Goal: Task Accomplishment & Management: Manage account settings

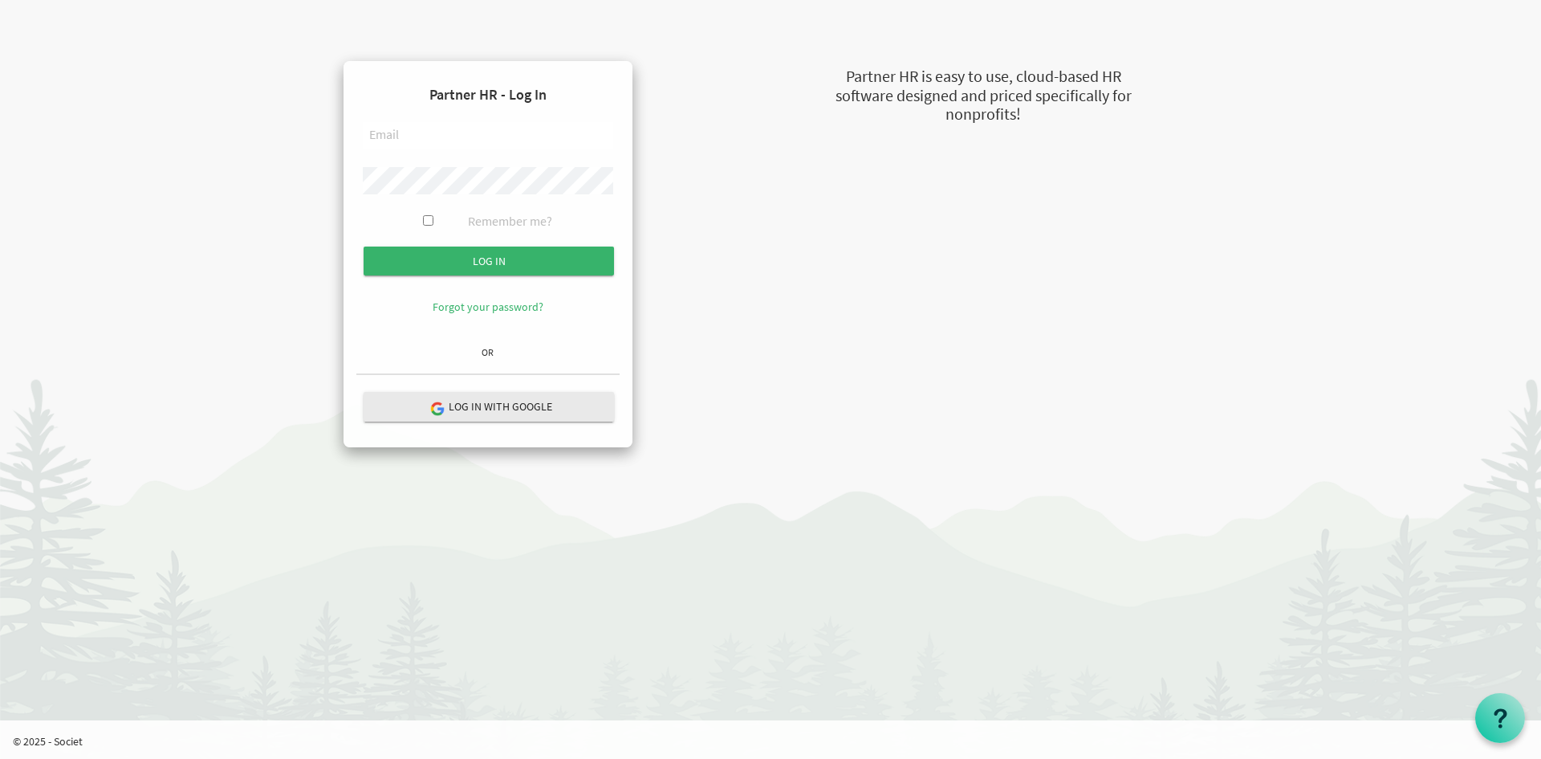
click at [516, 128] on input "text" at bounding box center [488, 135] width 250 height 27
type input "R"
type input "russel@newcircle.ca"
click at [364, 246] on input "Log in" at bounding box center [489, 260] width 250 height 29
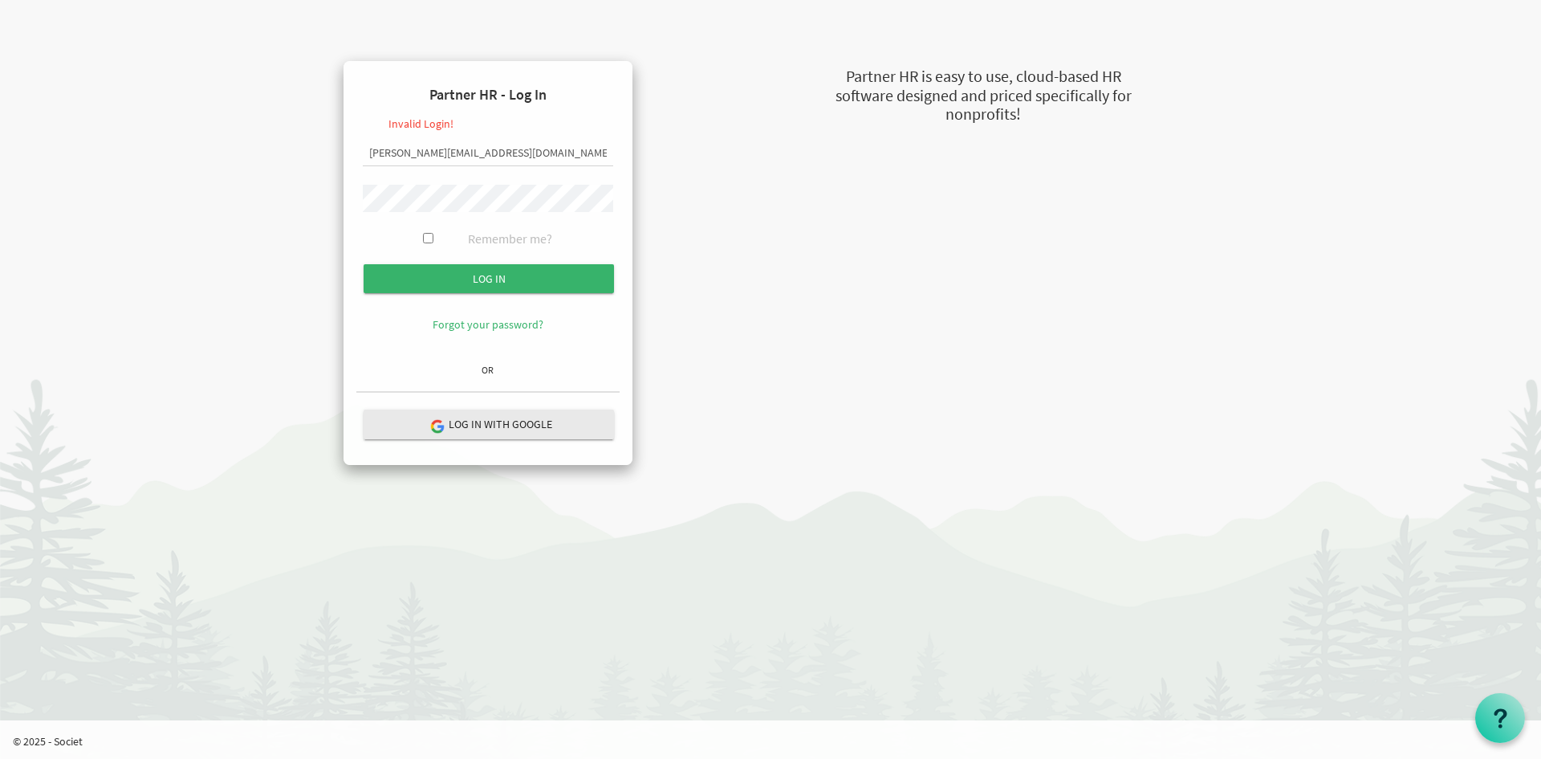
click at [364, 264] on input "Log in" at bounding box center [489, 278] width 250 height 29
click at [450, 152] on input "[PERSON_NAME][EMAIL_ADDRESS][DOMAIN_NAME]" at bounding box center [488, 153] width 250 height 27
type input "[PERSON_NAME][EMAIL_ADDRESS][DOMAIN_NAME]"
click at [364, 264] on input "Log in" at bounding box center [489, 278] width 250 height 29
click at [429, 285] on input "Log in" at bounding box center [489, 278] width 250 height 29
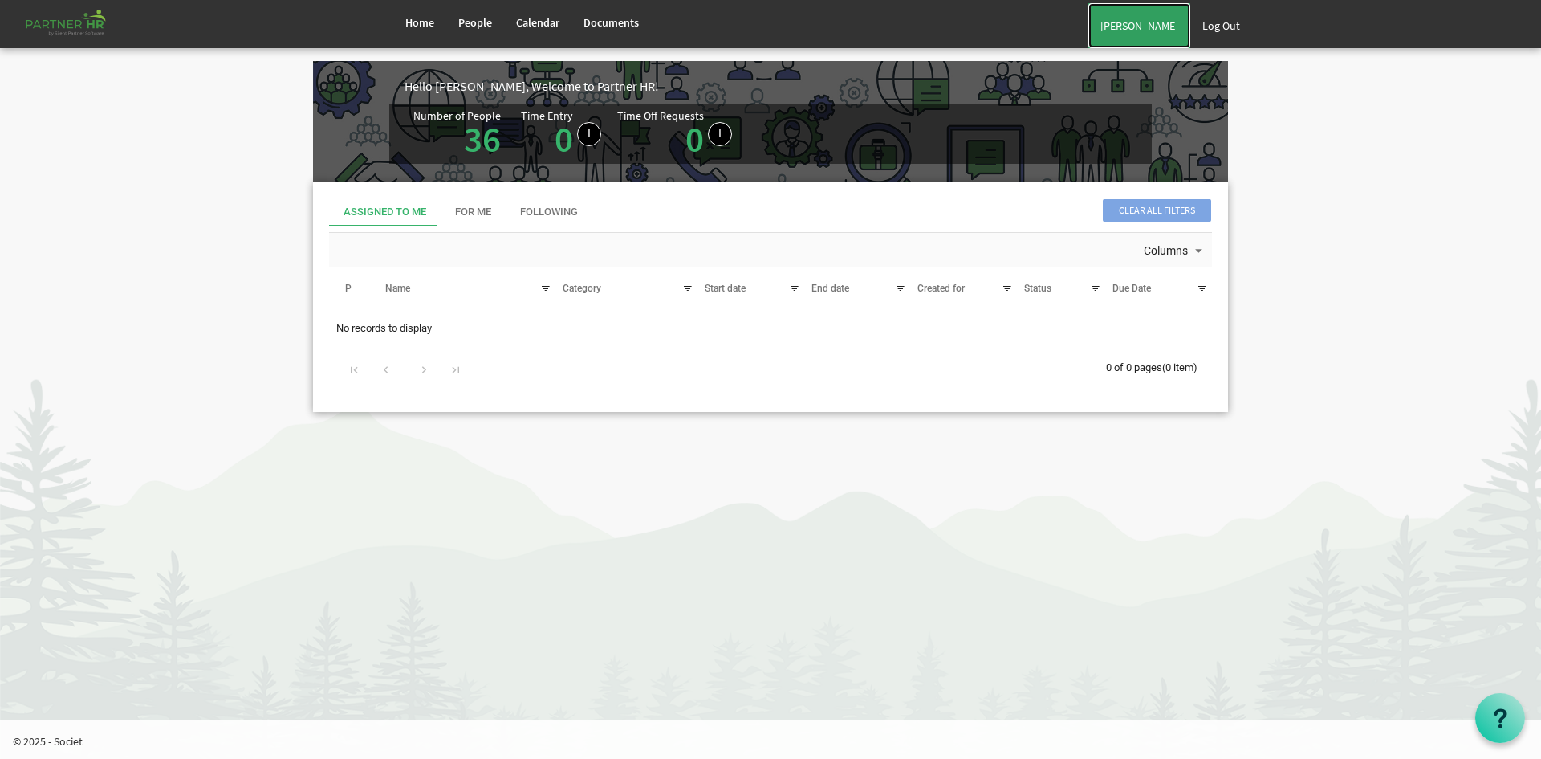
click at [1153, 27] on link "[PERSON_NAME]" at bounding box center [1139, 25] width 102 height 45
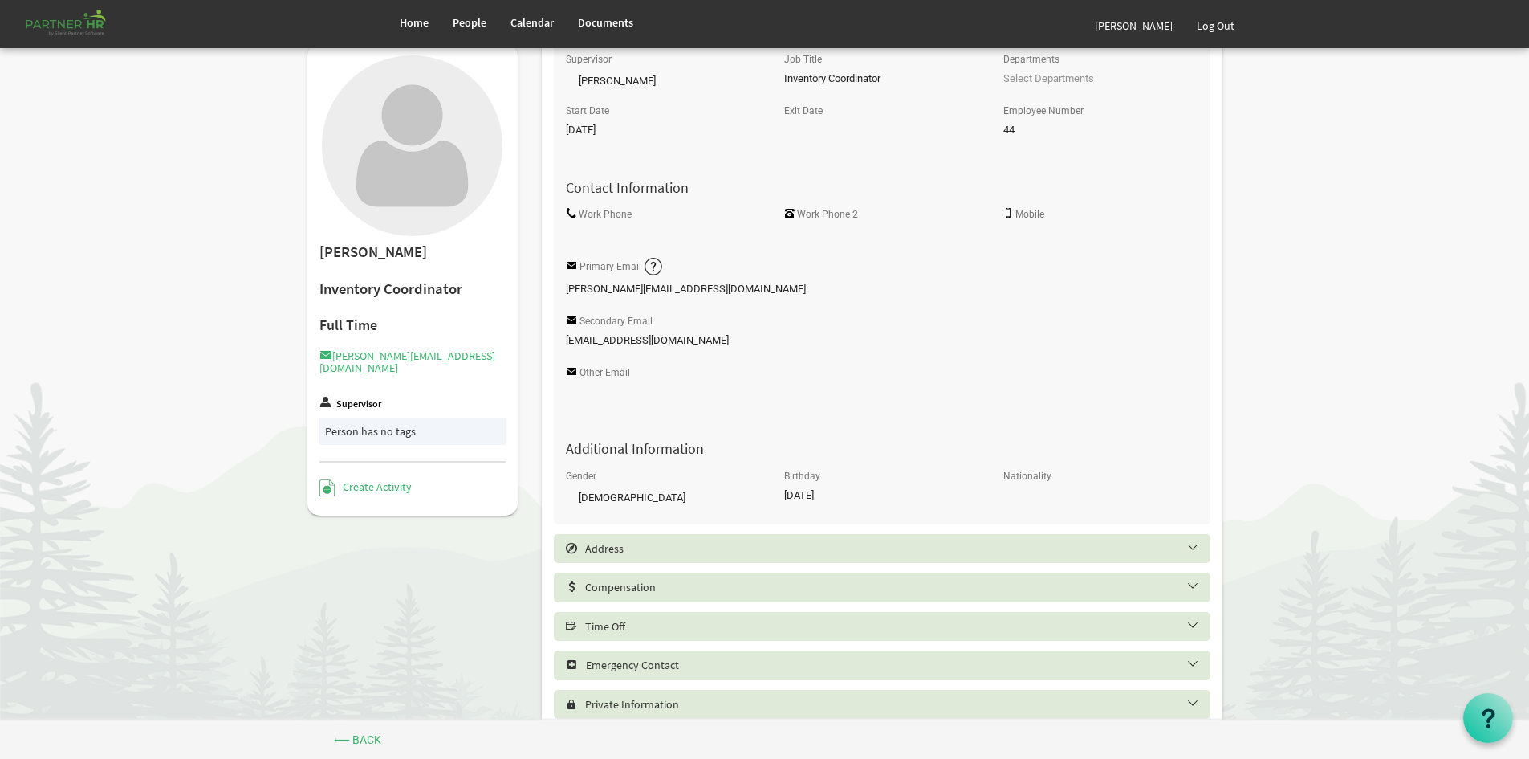
scroll to position [321, 0]
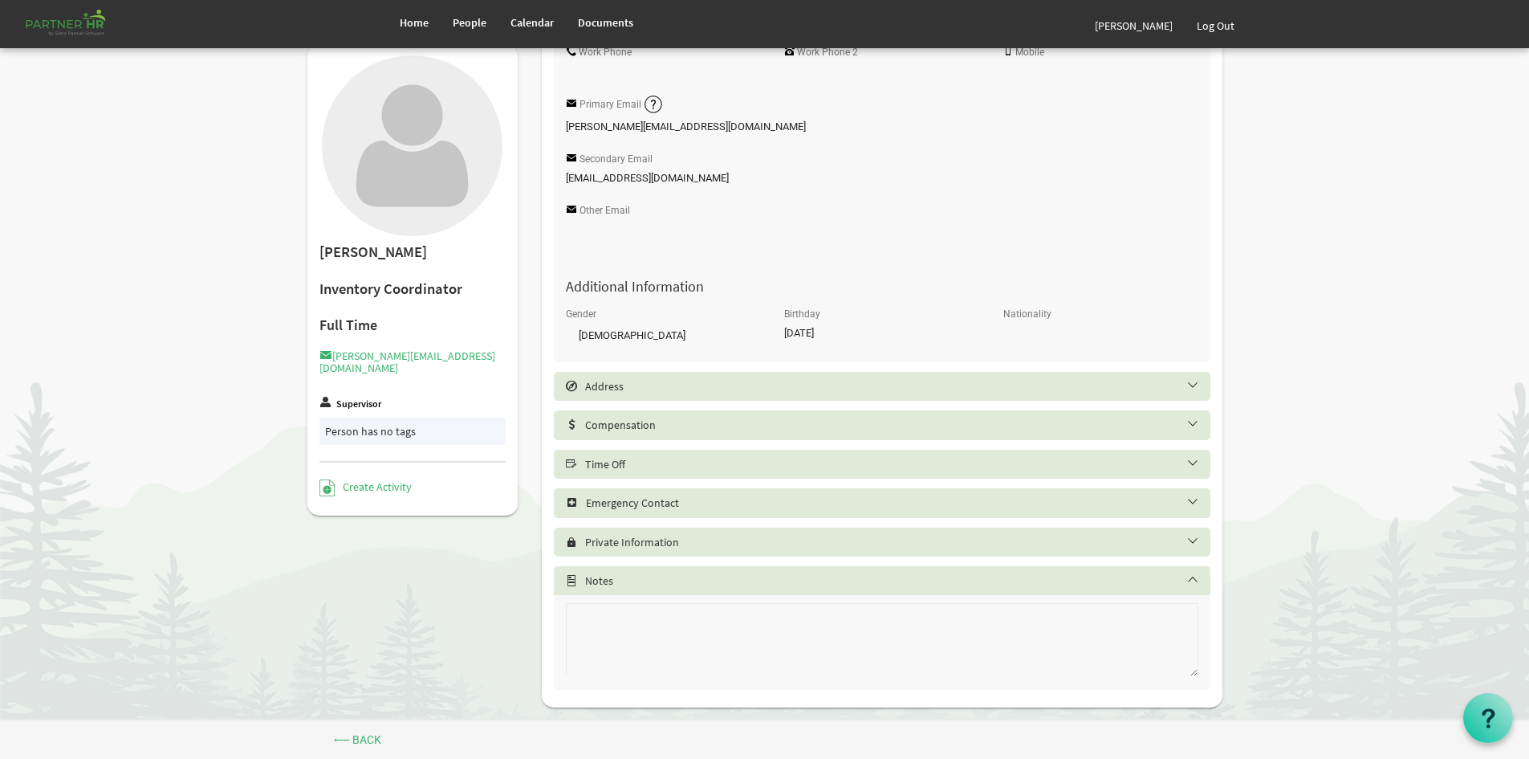
click at [681, 458] on h5 "Time Off" at bounding box center [894, 464] width 657 height 13
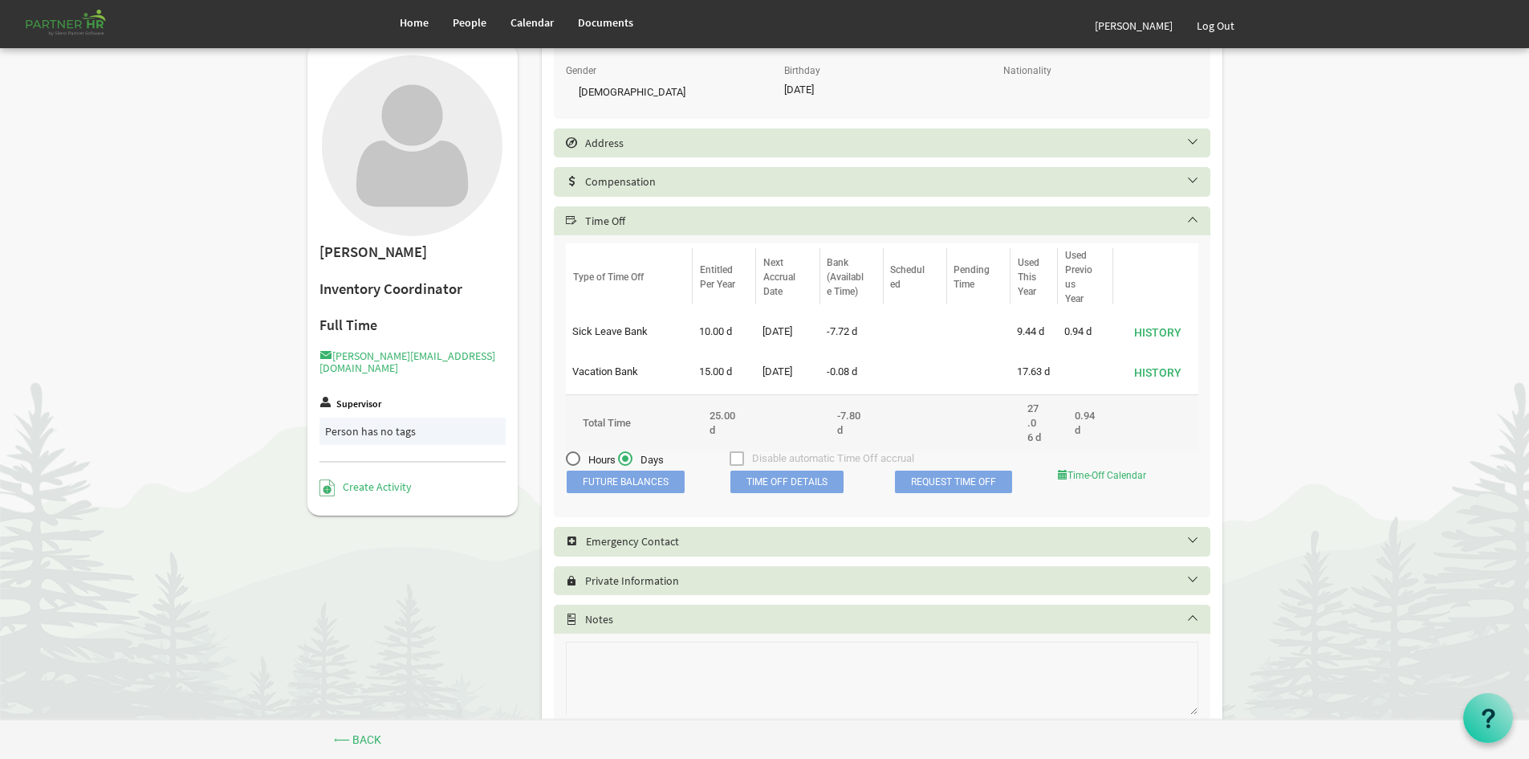
scroll to position [622, 0]
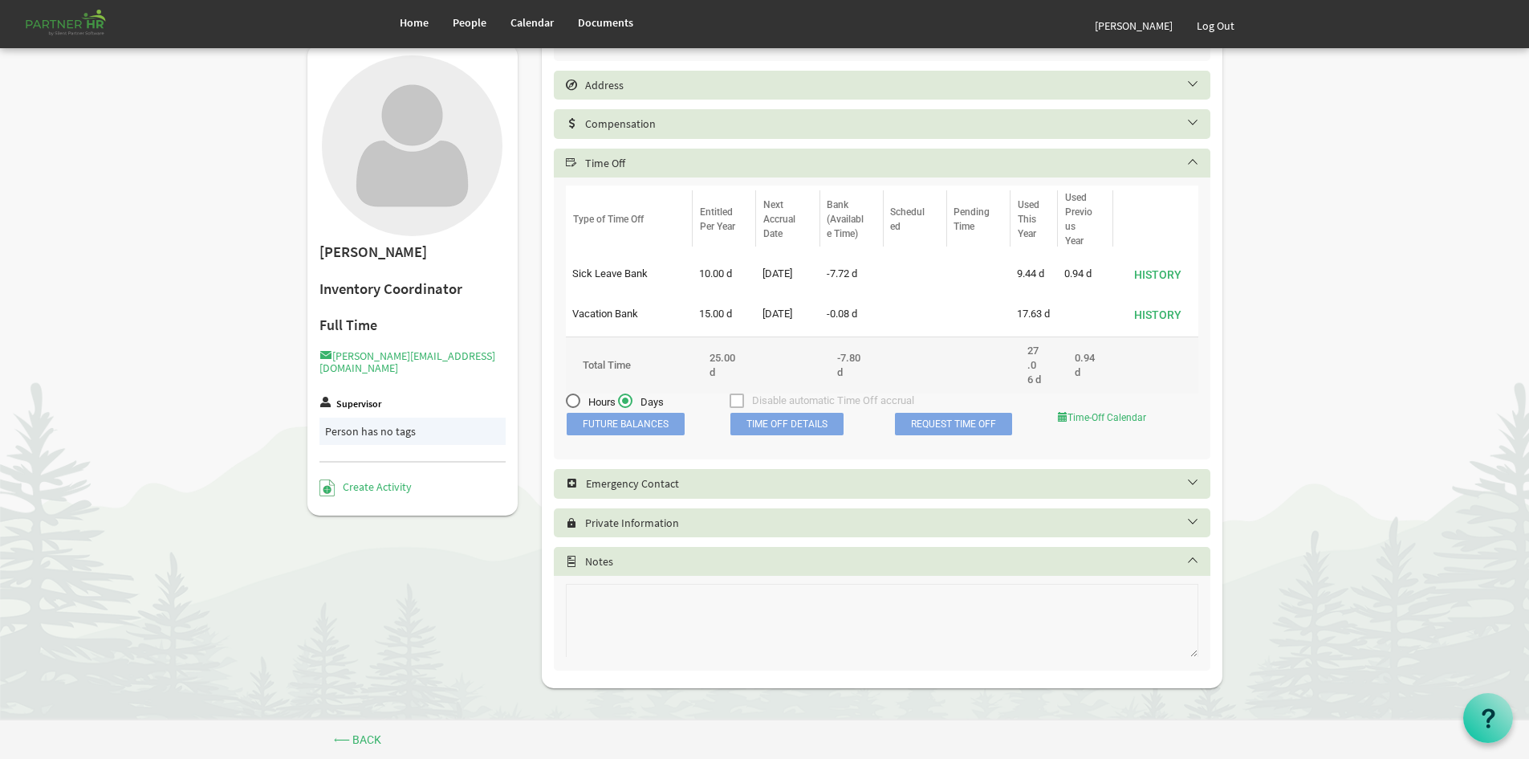
click at [669, 435] on span "Future Balances" at bounding box center [626, 424] width 118 height 22
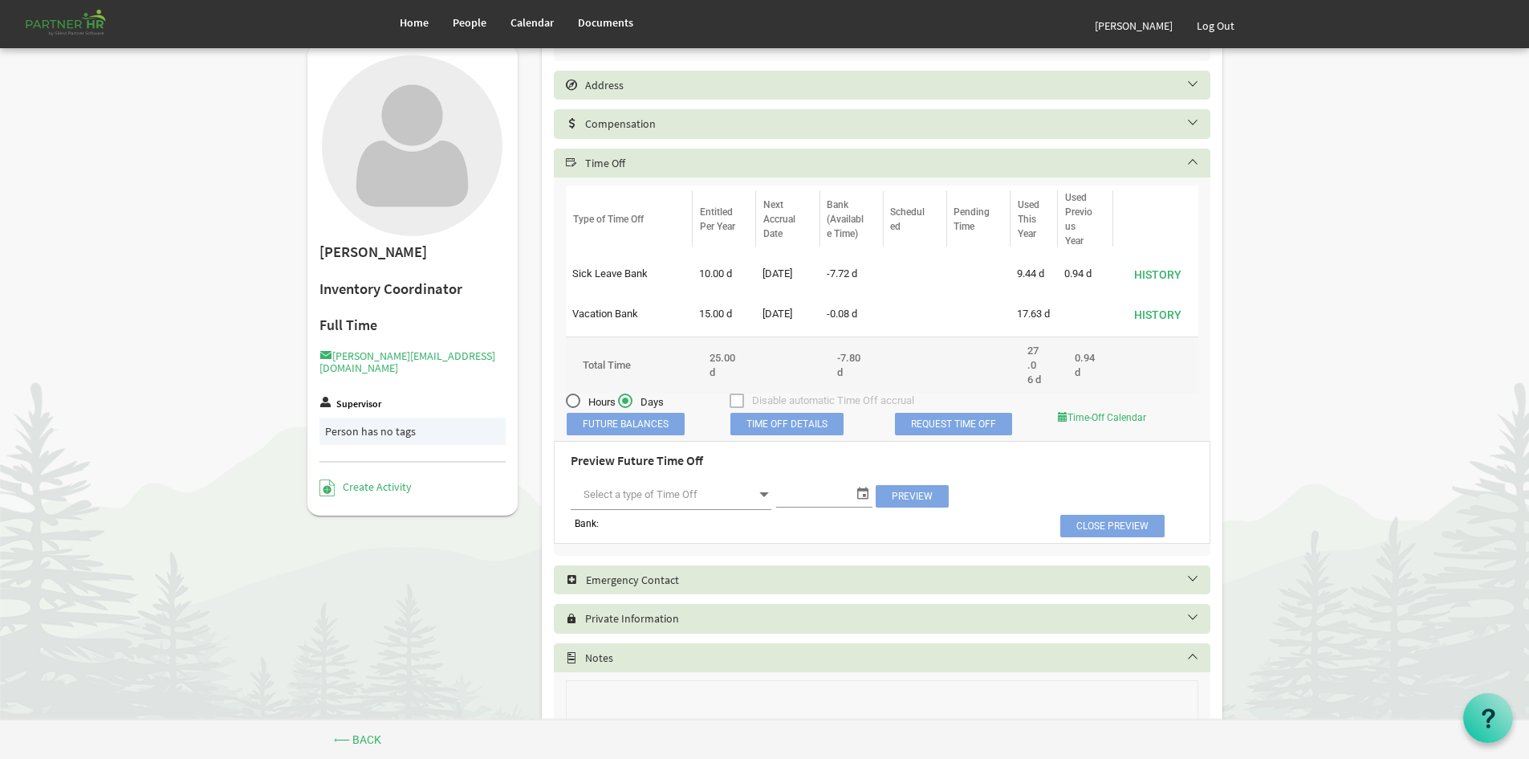
click at [767, 506] on span at bounding box center [764, 494] width 14 height 22
click at [758, 539] on li "Sick Leave Bank" at bounding box center [671, 540] width 201 height 29
type input "Sick Leave Bank"
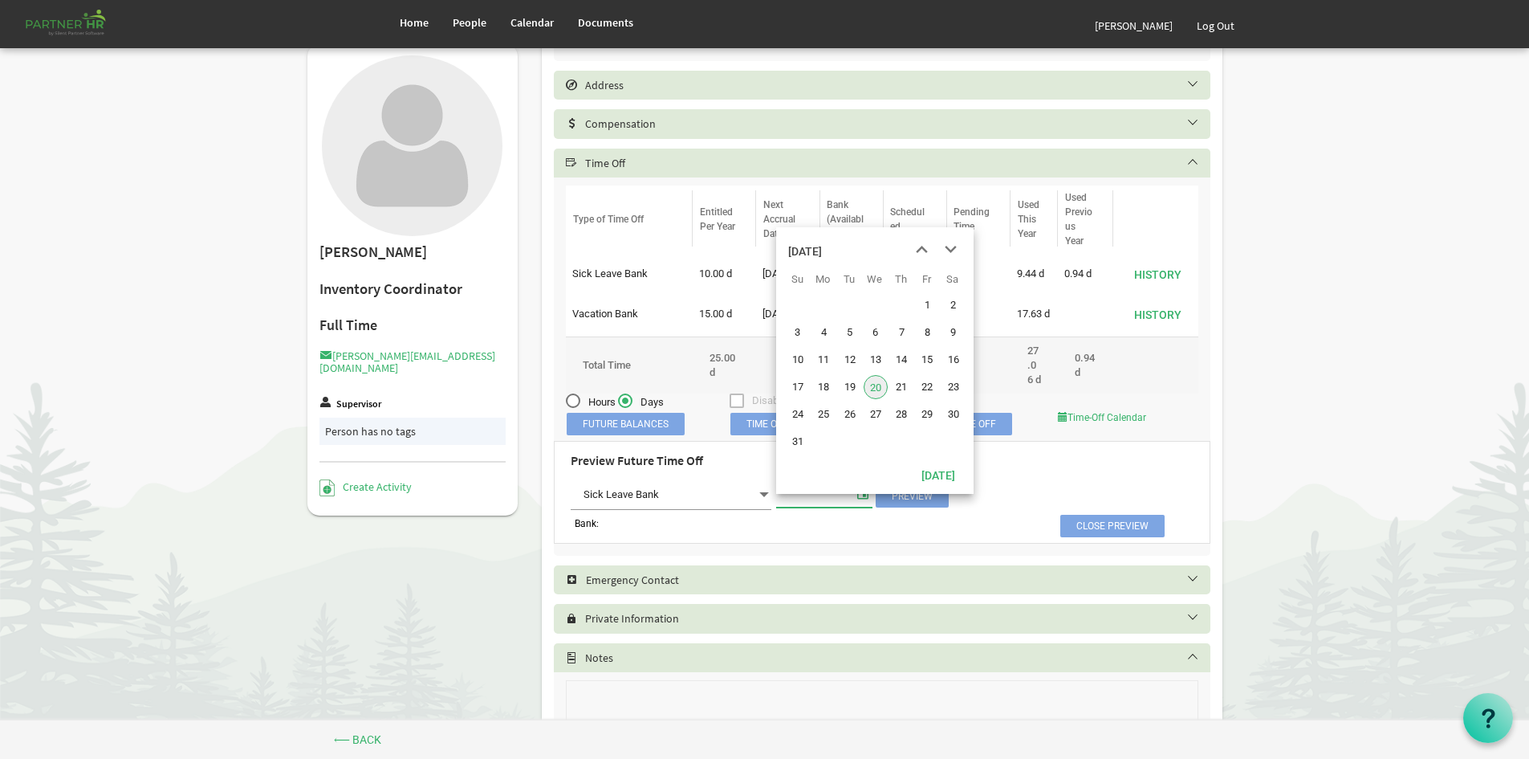
click at [853, 499] on span "select" at bounding box center [862, 492] width 19 height 21
click at [806, 444] on span "31" at bounding box center [798, 441] width 24 height 24
type input "[DATE]"
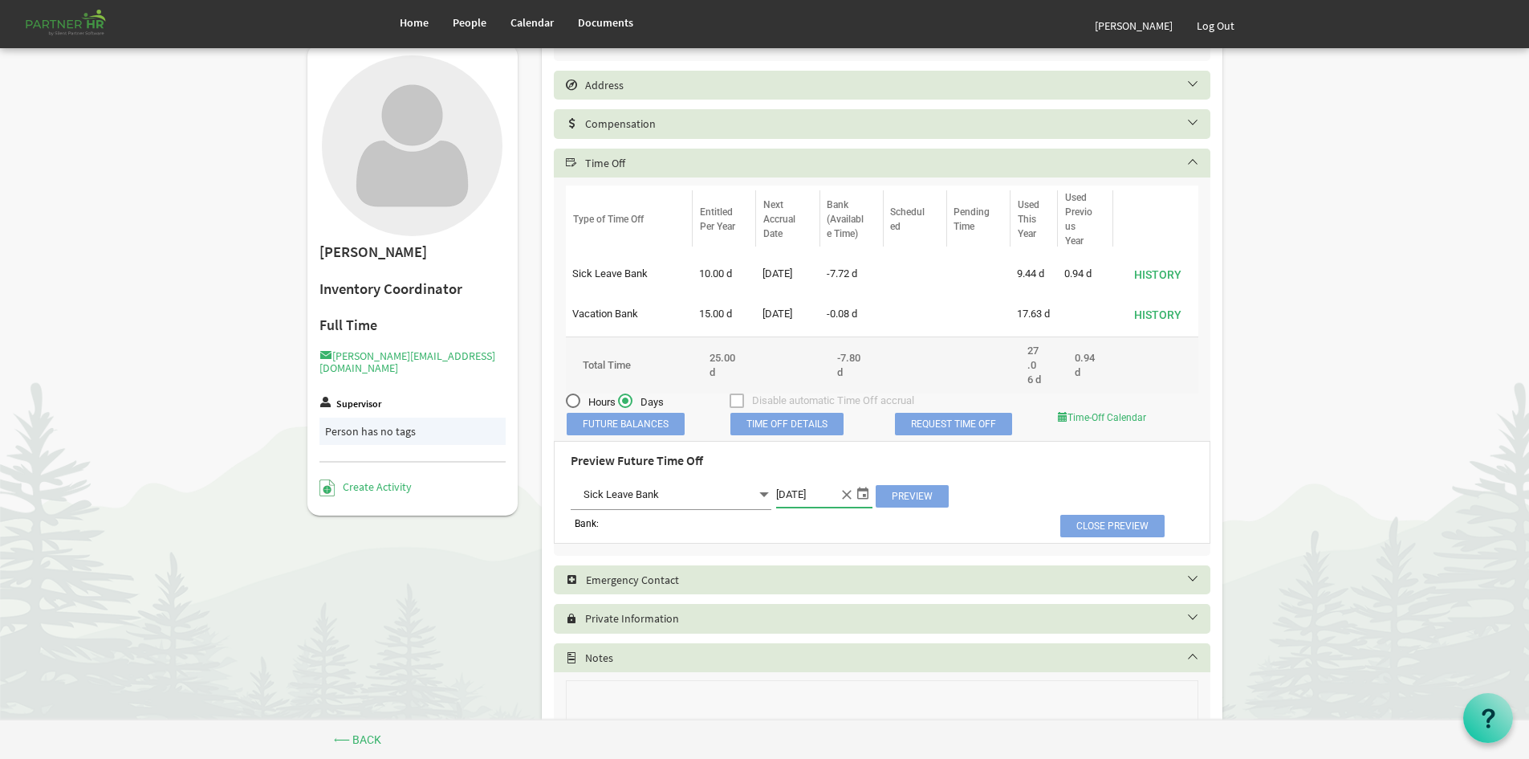
click at [916, 507] on span "Preview" at bounding box center [912, 496] width 73 height 22
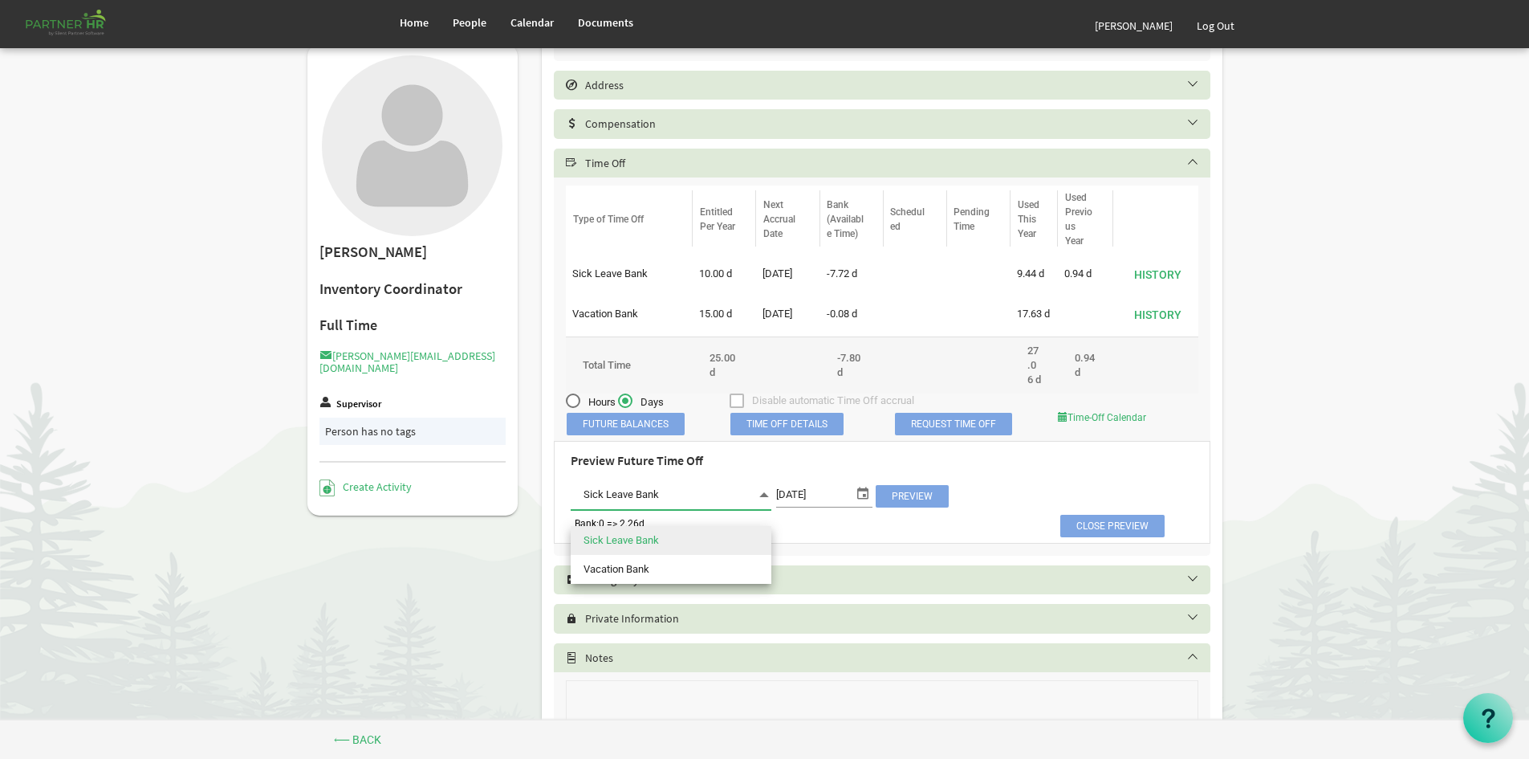
click at [747, 507] on span "Sick Leave Bank Sick Leave Bank" at bounding box center [671, 495] width 201 height 30
click at [719, 567] on li "Vacation Bank" at bounding box center [671, 569] width 201 height 29
type input "Vacation Bank"
click at [934, 507] on span "Preview" at bounding box center [912, 496] width 73 height 22
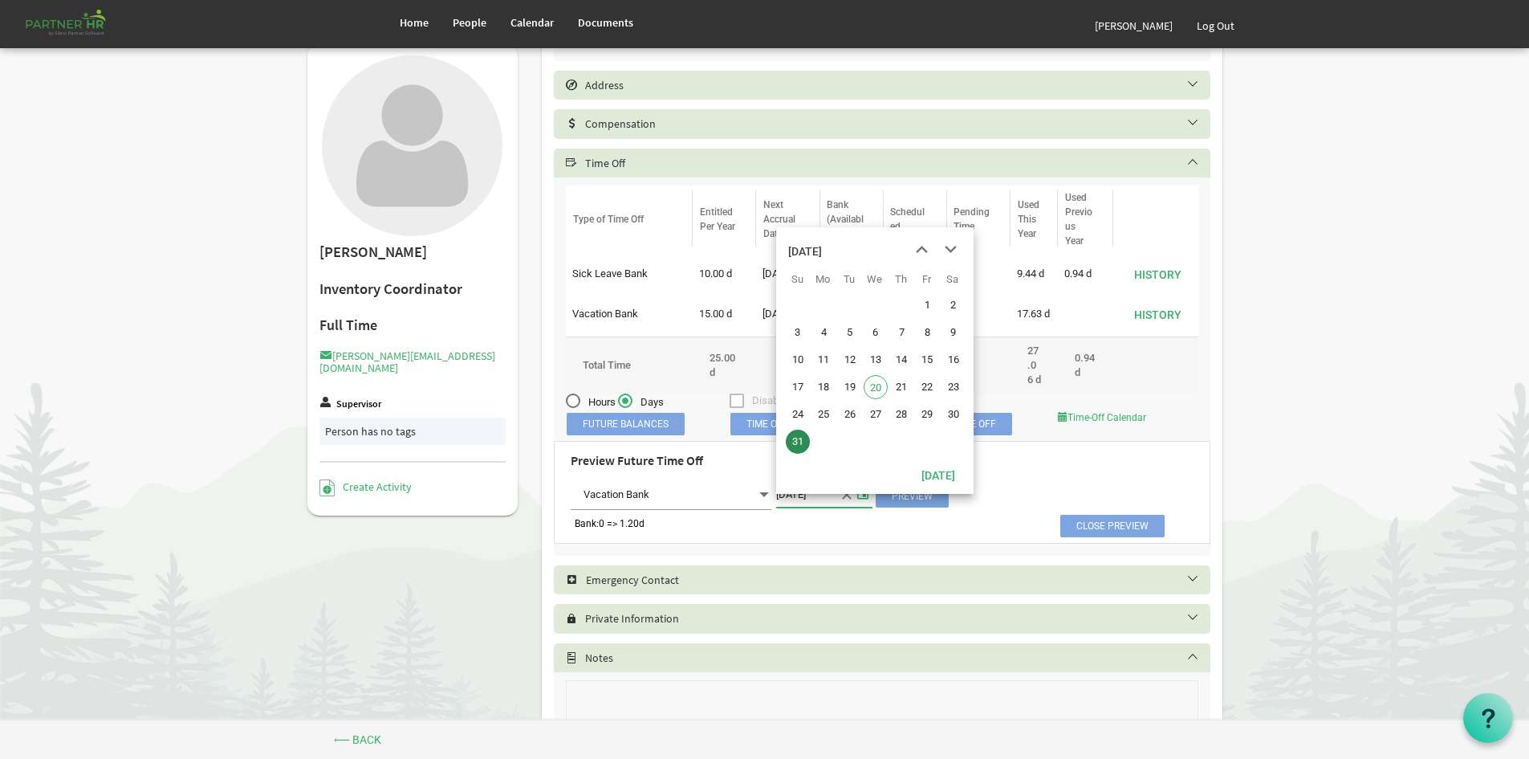
click at [868, 503] on span "select" at bounding box center [862, 492] width 19 height 21
click at [946, 244] on span "next month" at bounding box center [951, 249] width 28 height 29
click at [947, 251] on span "next month" at bounding box center [951, 249] width 28 height 29
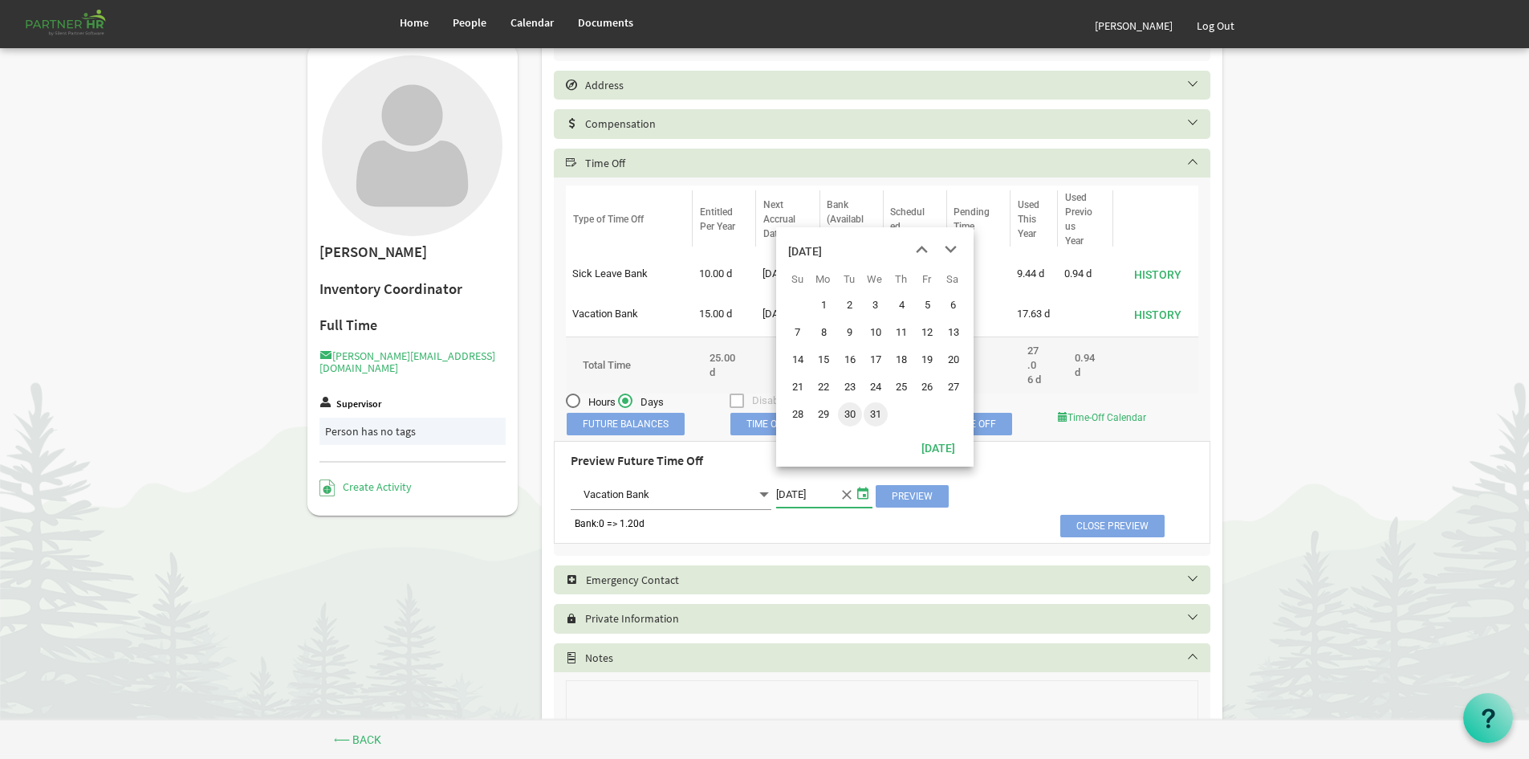
click at [865, 412] on span "31" at bounding box center [876, 414] width 24 height 24
type input "[DATE]"
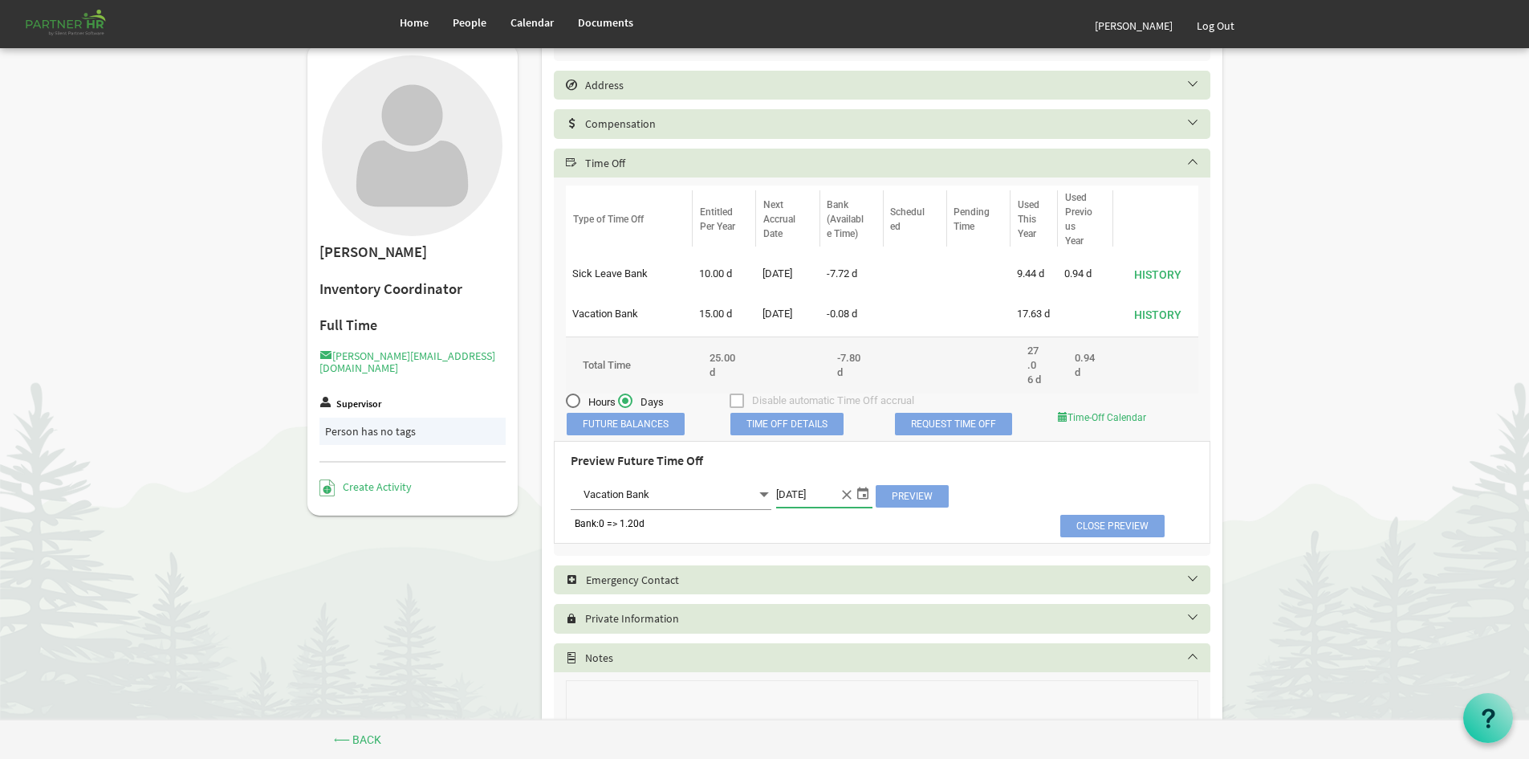
click at [913, 507] on span "Preview" at bounding box center [912, 496] width 73 height 22
click at [757, 506] on span at bounding box center [764, 494] width 14 height 22
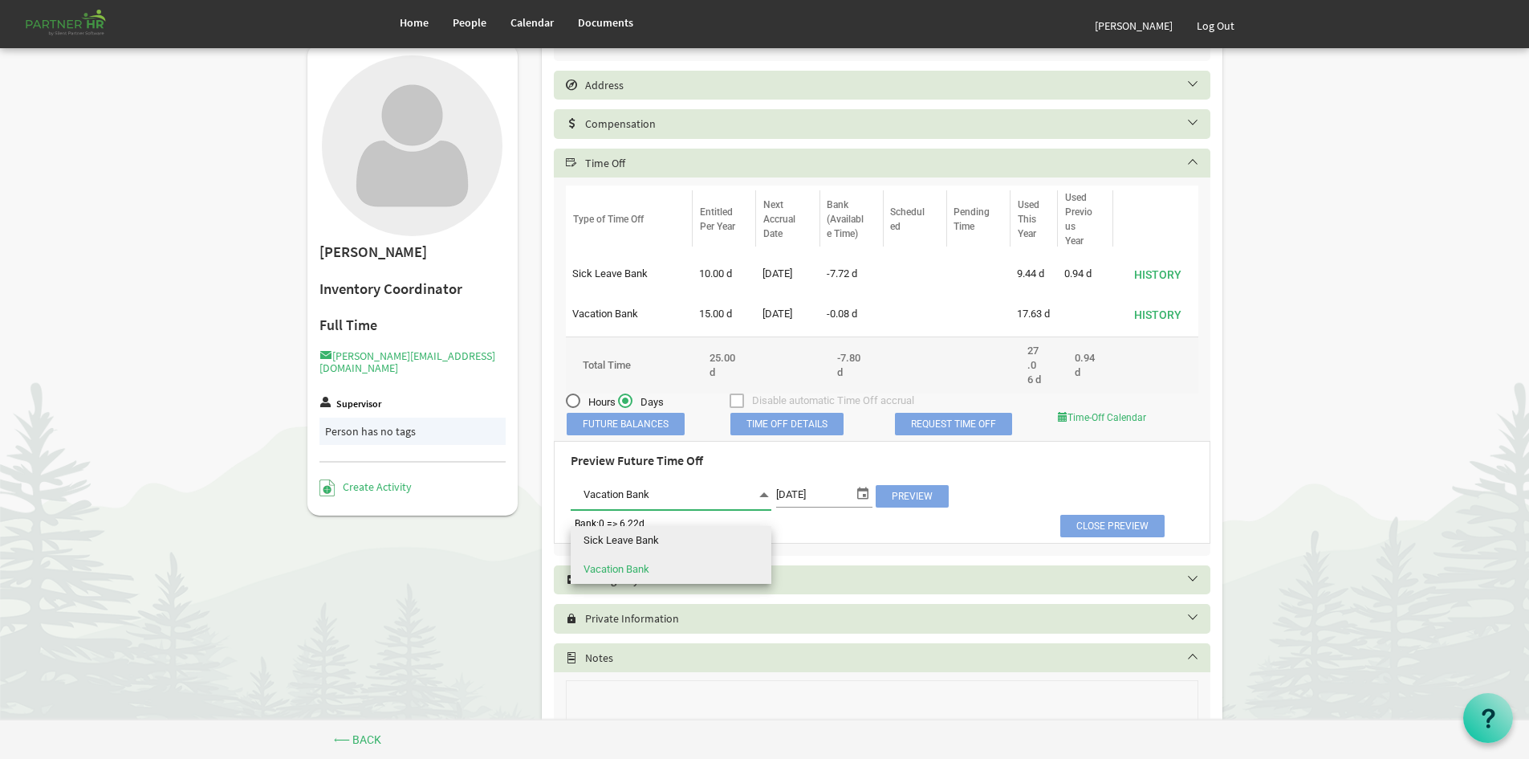
click at [719, 535] on li "Sick Leave Bank" at bounding box center [671, 540] width 201 height 29
type input "Sick Leave Bank"
click at [939, 502] on span "Preview" at bounding box center [912, 496] width 73 height 22
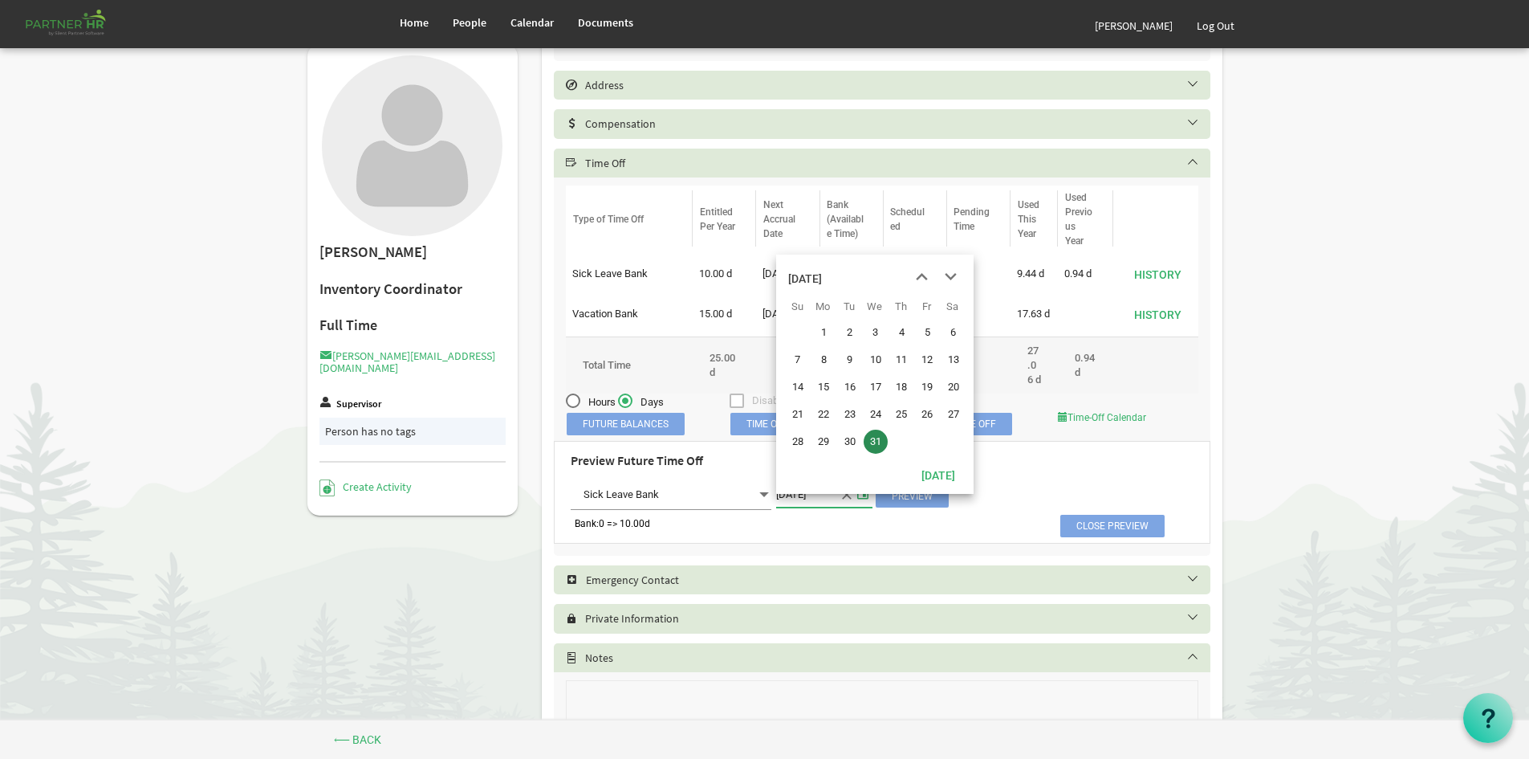
click at [860, 503] on span "select" at bounding box center [862, 492] width 19 height 21
click at [943, 278] on span "next month" at bounding box center [951, 276] width 28 height 29
click at [908, 334] on span "1" at bounding box center [901, 332] width 24 height 24
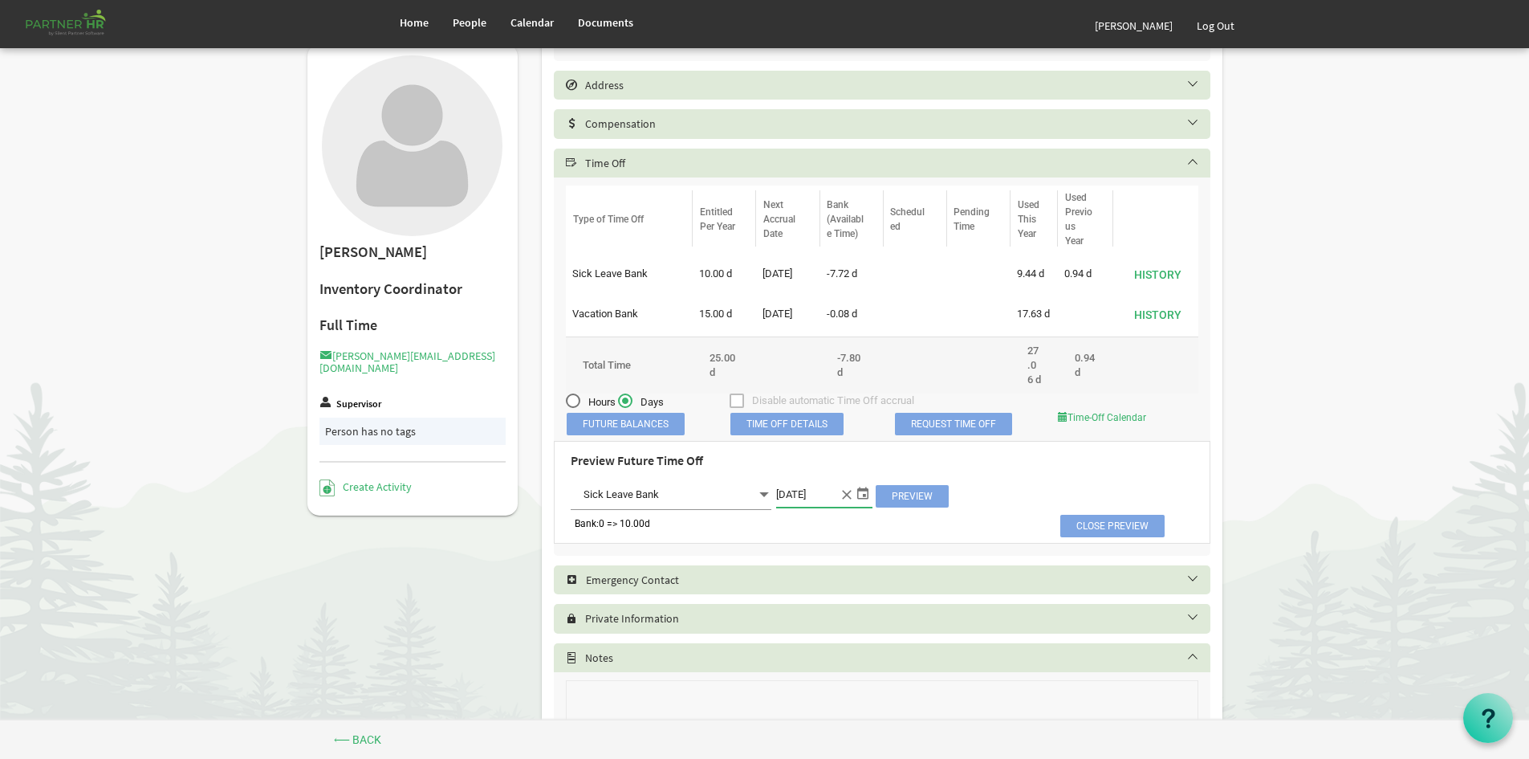
click at [920, 507] on span "Preview" at bounding box center [912, 496] width 73 height 22
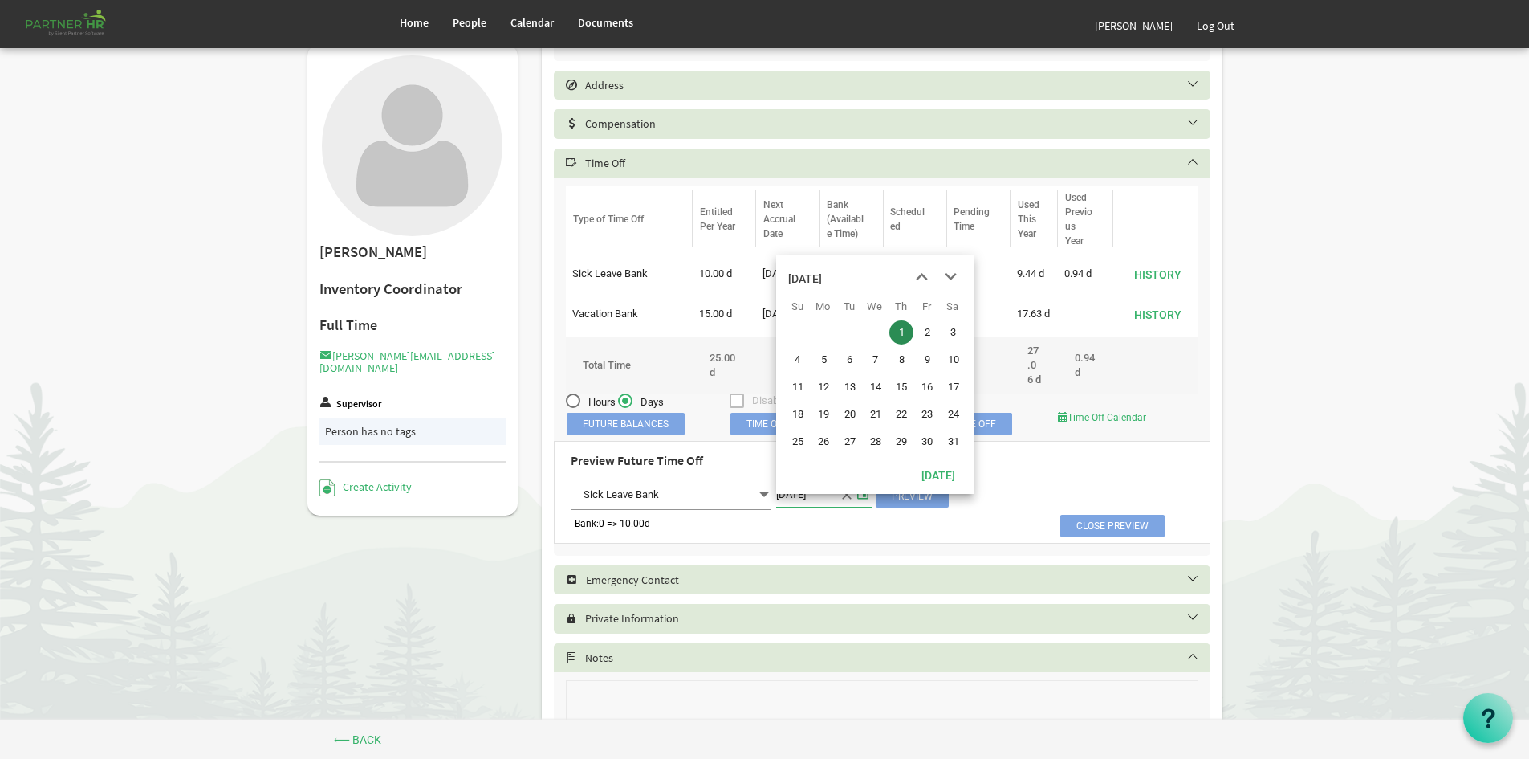
click at [859, 503] on span "select" at bounding box center [862, 492] width 19 height 21
click at [944, 430] on td "31" at bounding box center [953, 441] width 26 height 27
type input "[DATE]"
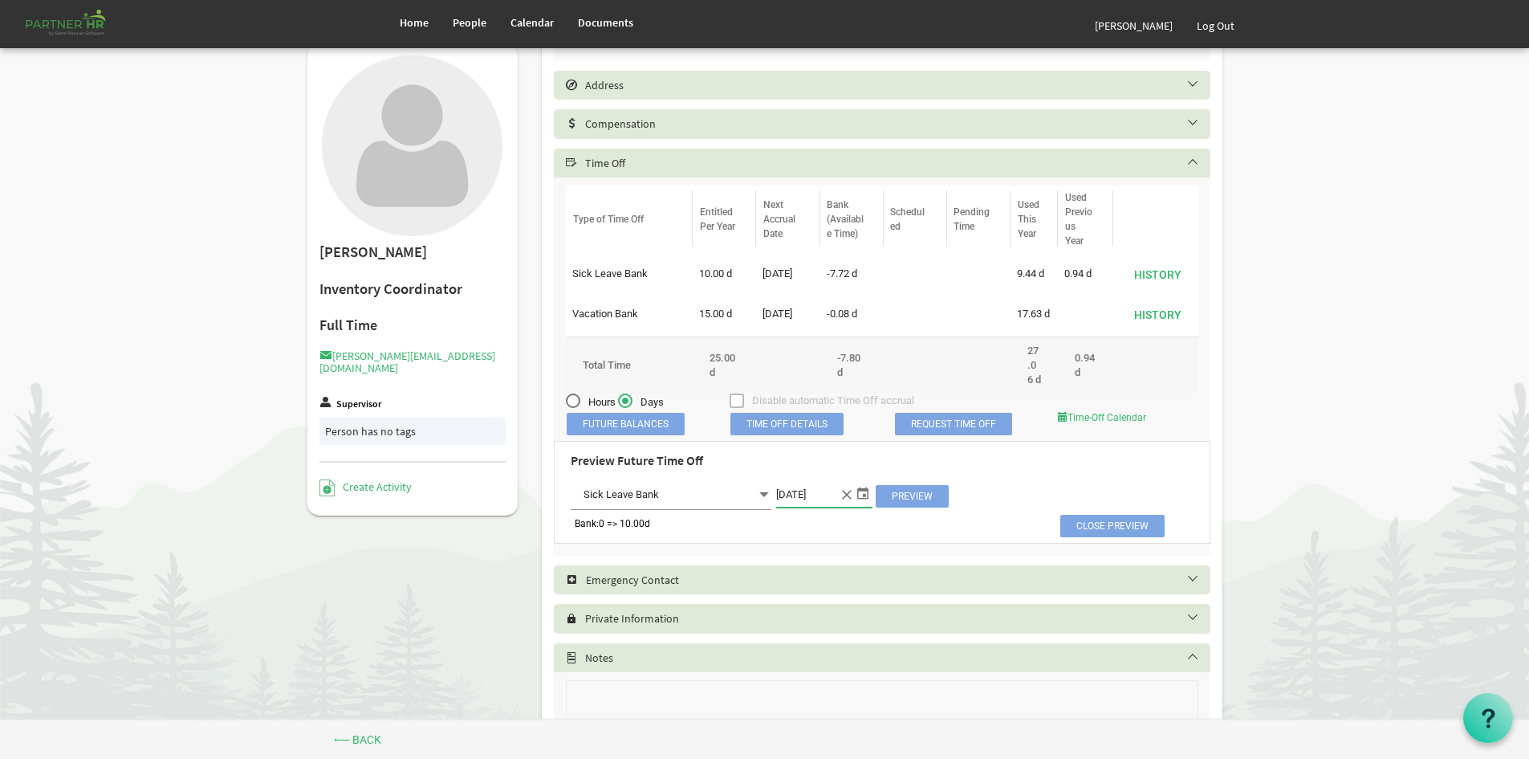
click at [912, 507] on span "Preview" at bounding box center [912, 496] width 73 height 22
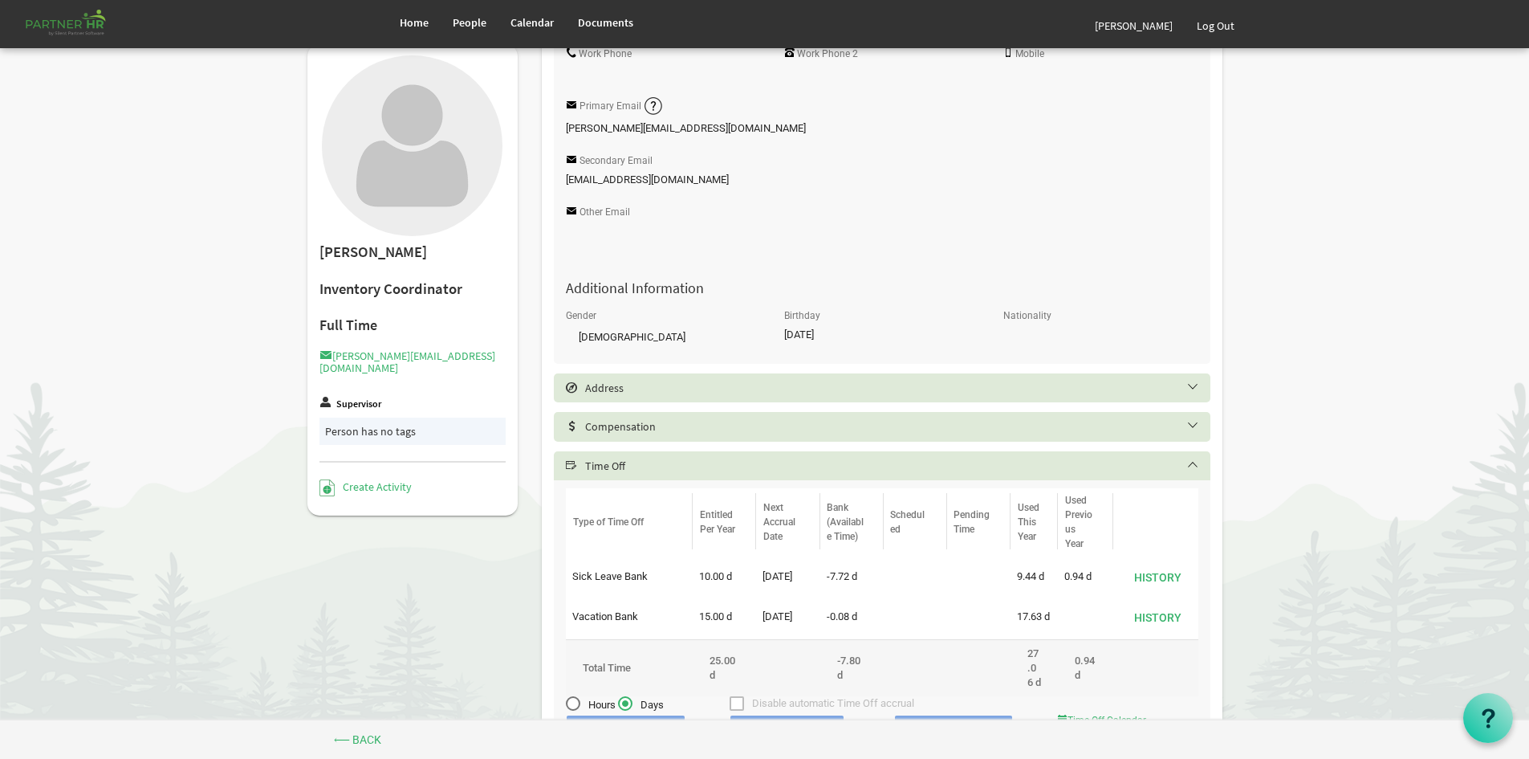
scroll to position [321, 0]
click at [1057, 416] on div "Compensation" at bounding box center [882, 424] width 657 height 29
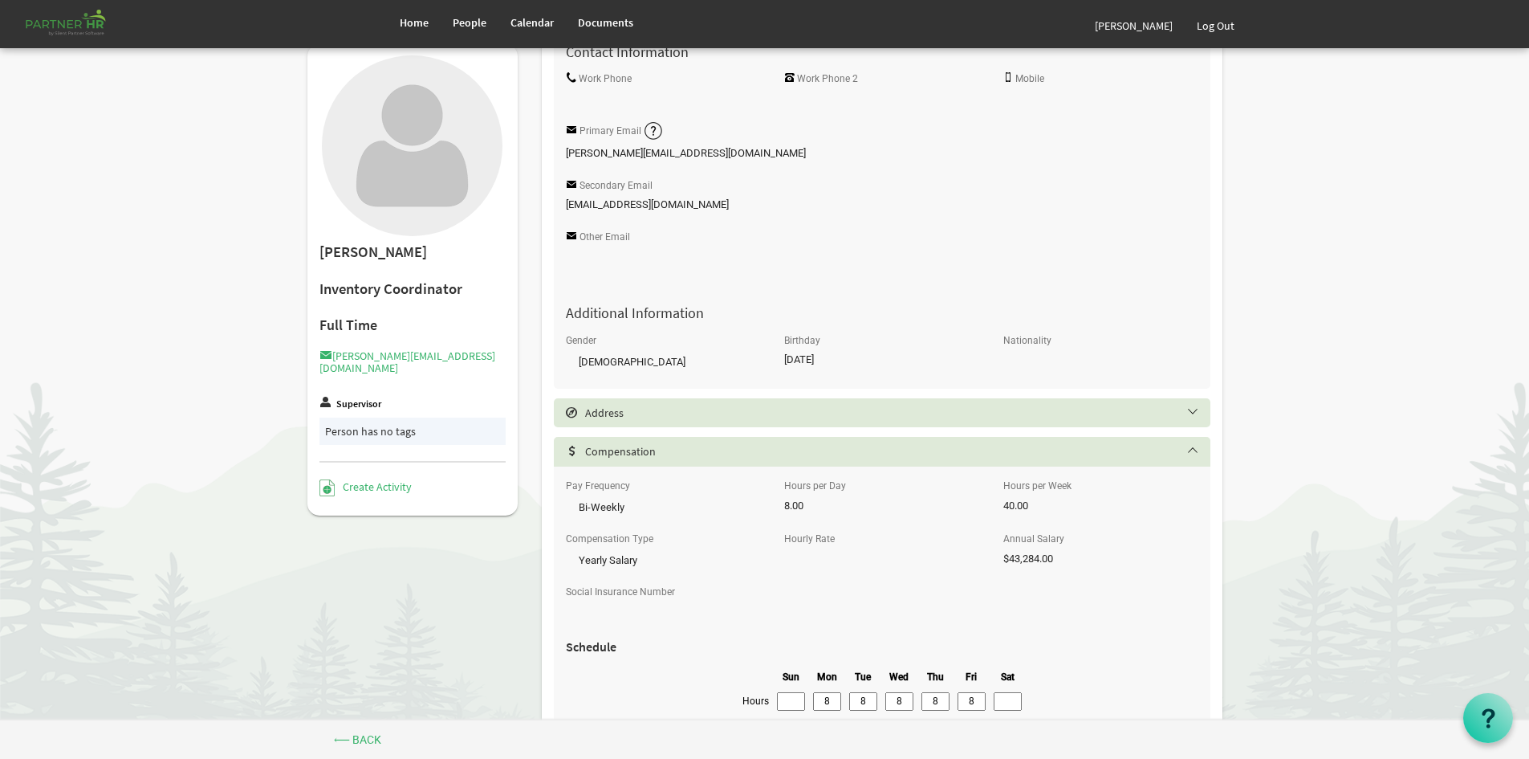
scroll to position [0, 0]
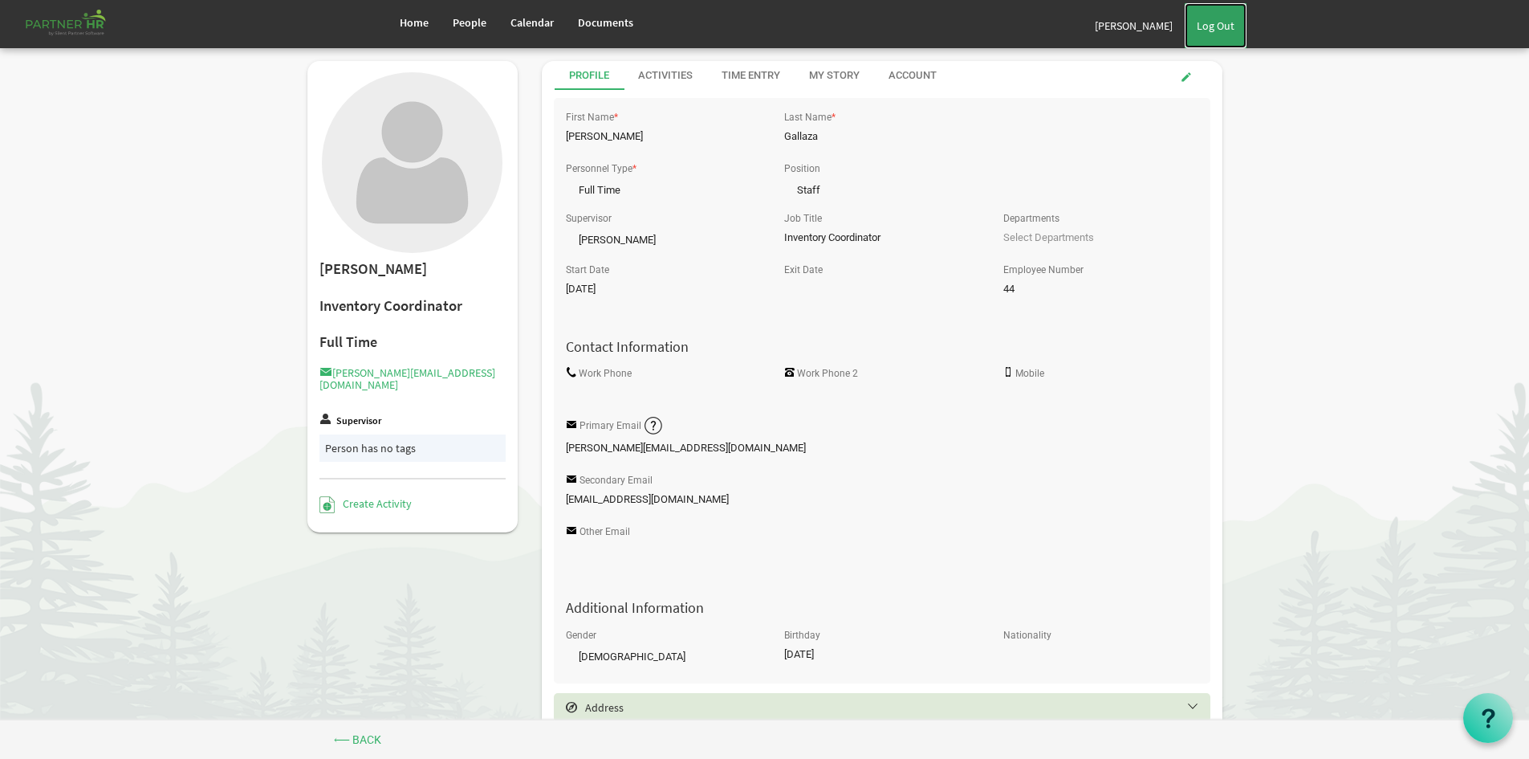
click at [1210, 19] on link "Log Out" at bounding box center [1216, 25] width 62 height 45
